Goal: Check status: Check status

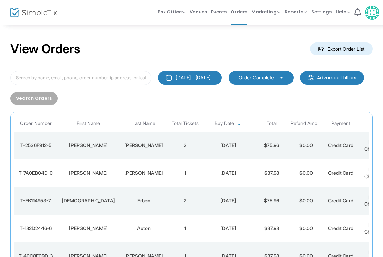
click at [140, 148] on div "[PERSON_NAME]" at bounding box center [143, 145] width 45 height 7
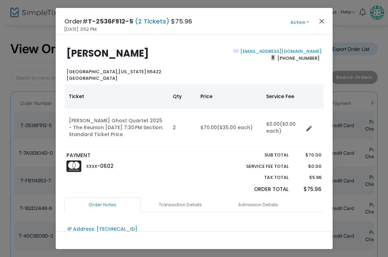
click at [321, 21] on button "Close" at bounding box center [321, 21] width 9 height 9
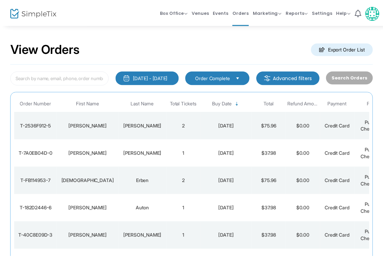
scroll to position [98, 0]
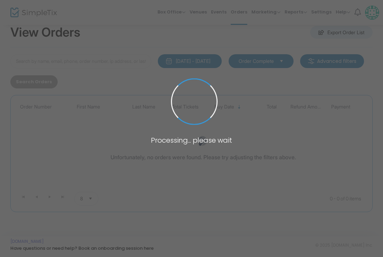
scroll to position [19, 0]
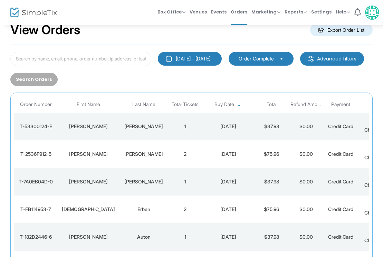
click at [149, 125] on div "[PERSON_NAME]" at bounding box center [143, 126] width 45 height 7
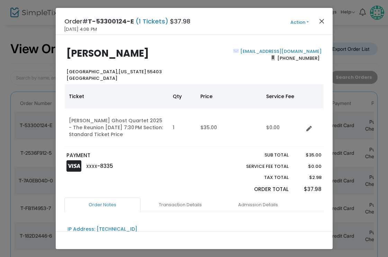
click at [321, 20] on button "Close" at bounding box center [321, 21] width 9 height 9
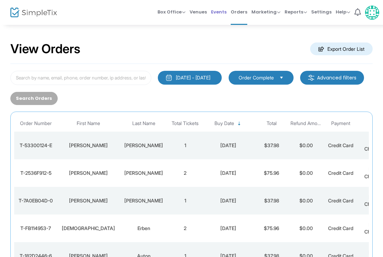
click at [221, 12] on span "Events" at bounding box center [219, 12] width 16 height 18
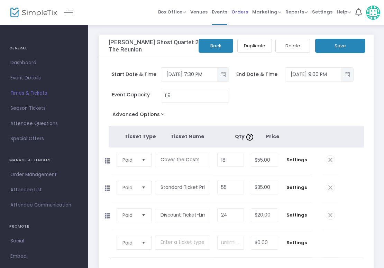
click at [239, 10] on span "Orders" at bounding box center [239, 12] width 17 height 18
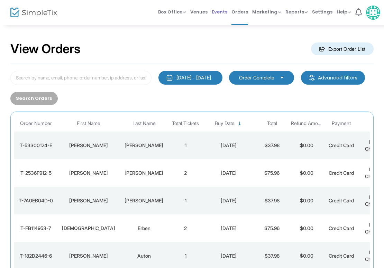
click at [220, 12] on span "Events" at bounding box center [220, 12] width 16 height 18
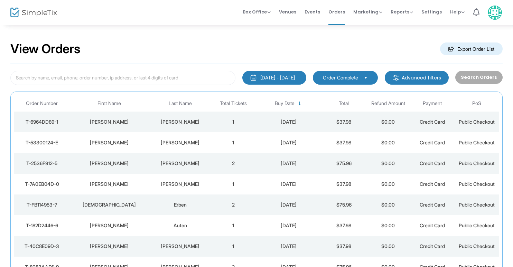
click at [172, 121] on div "[PERSON_NAME]" at bounding box center [180, 122] width 58 height 7
